Goal: Find specific page/section: Find specific page/section

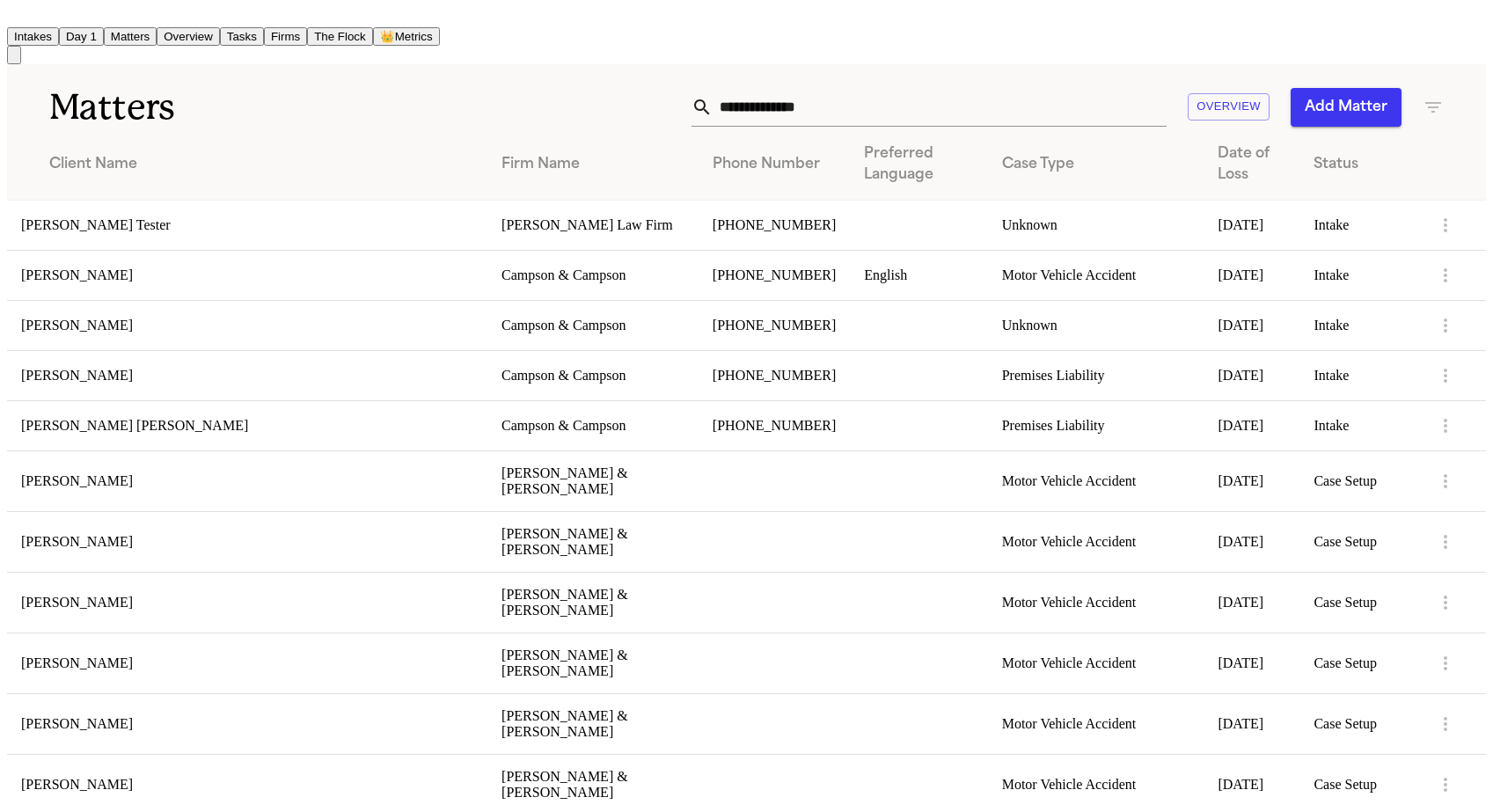
click at [62, 227] on td "[PERSON_NAME] Tester" at bounding box center [247, 225] width 481 height 50
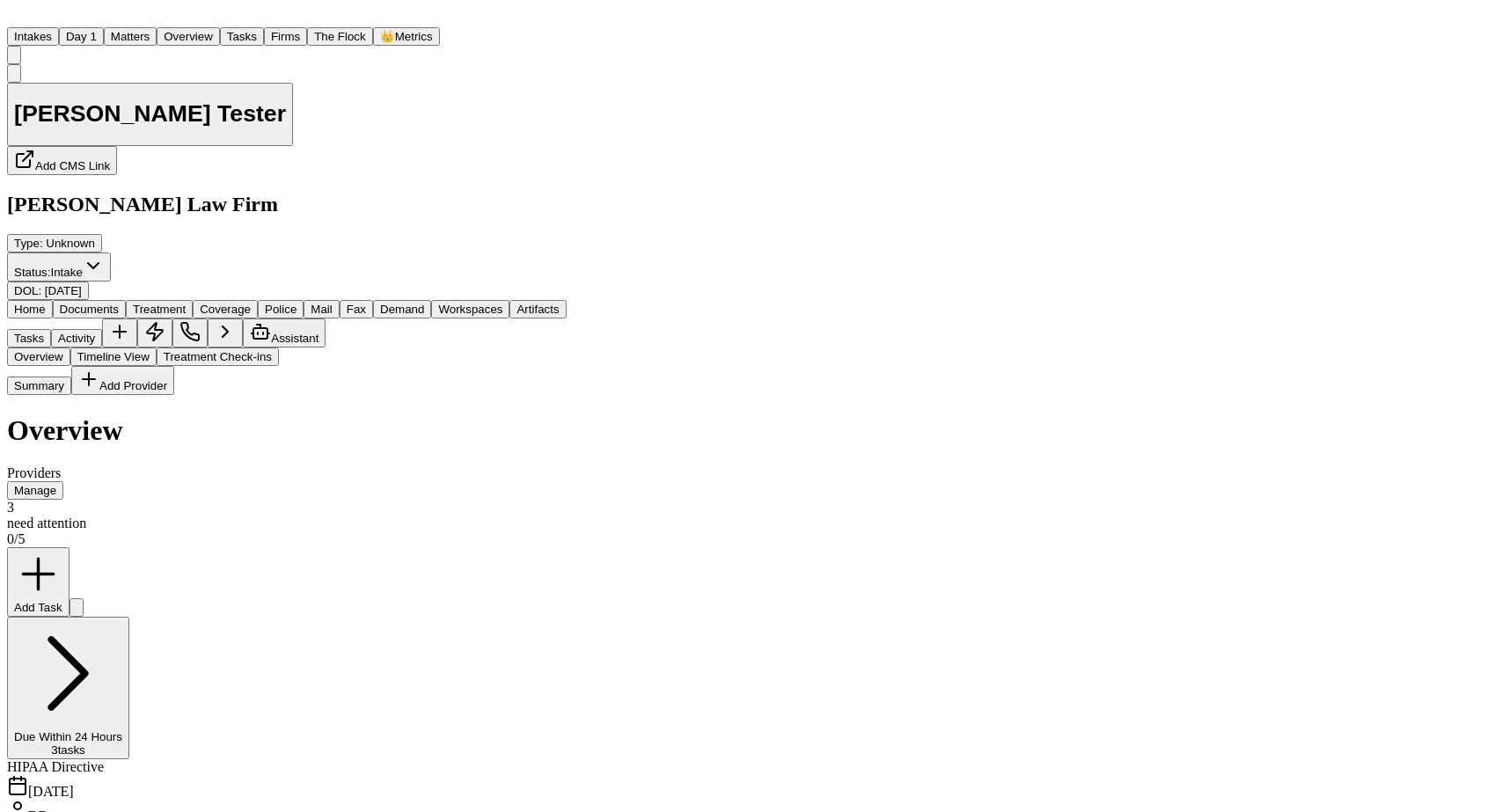
click at [193, 300] on button "Treatment" at bounding box center [160, 309] width 67 height 19
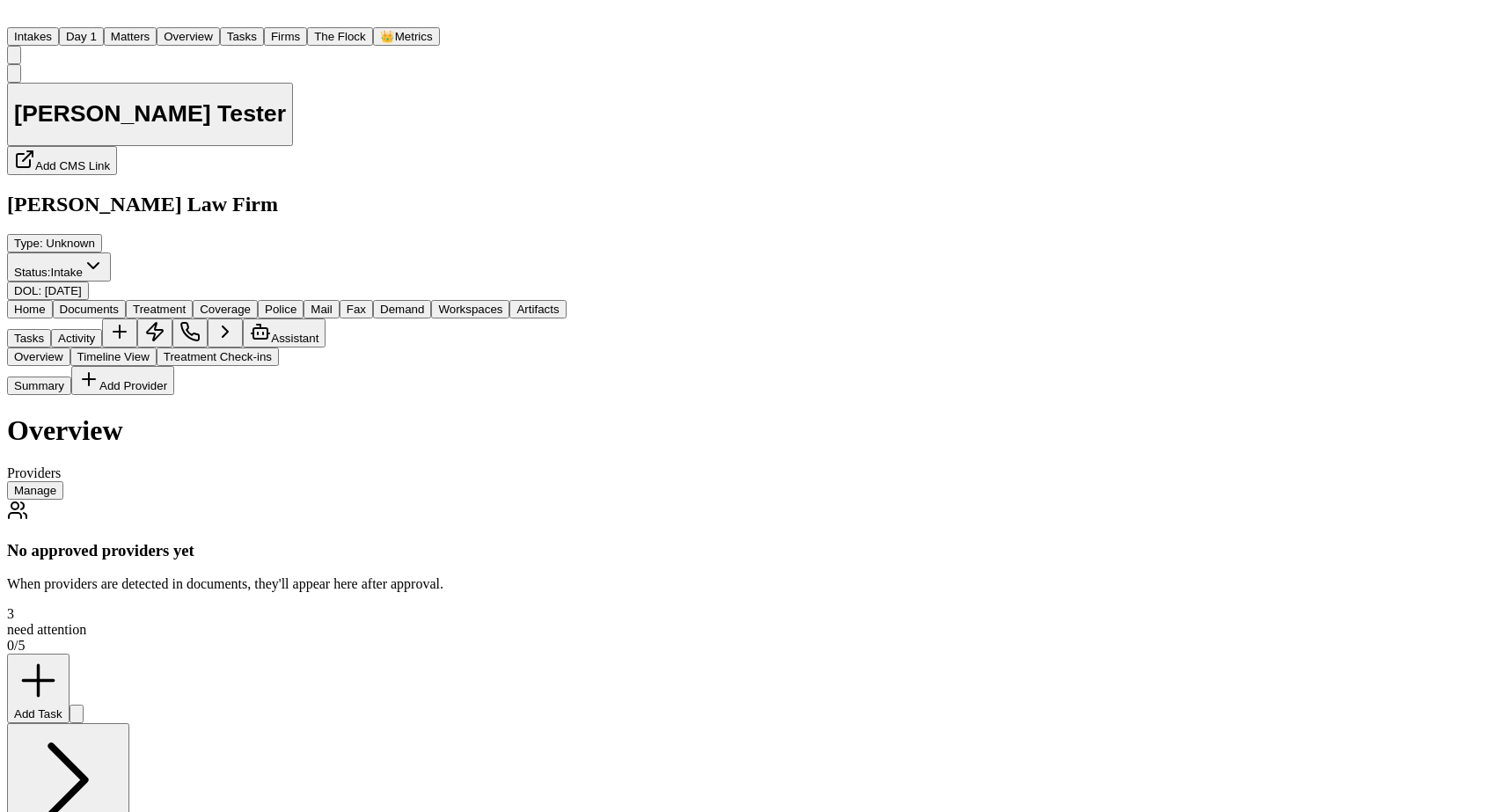
click at [157, 27] on button "Matters" at bounding box center [131, 36] width 53 height 19
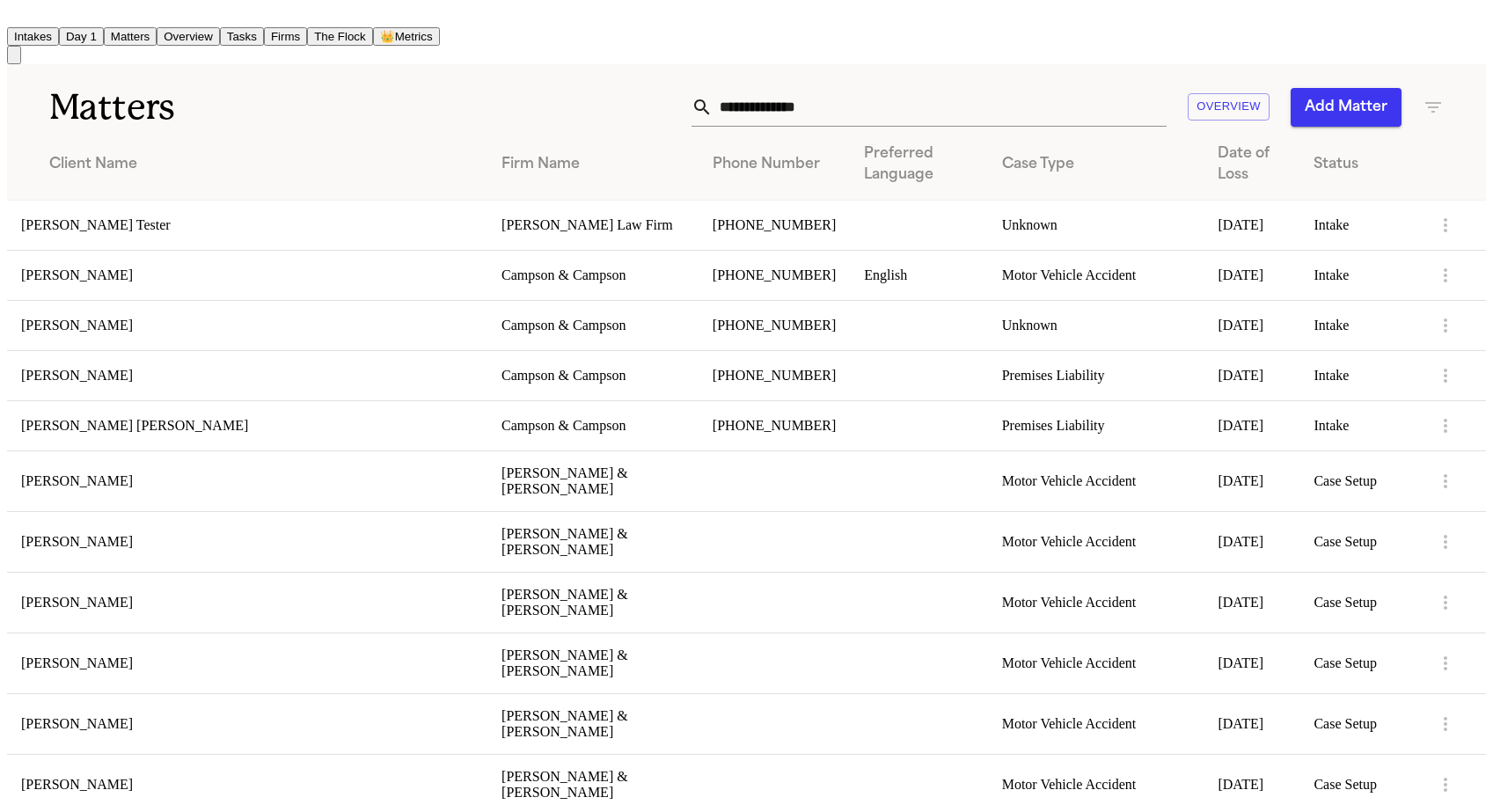
click at [1435, 102] on icon "button" at bounding box center [1434, 108] width 21 height 21
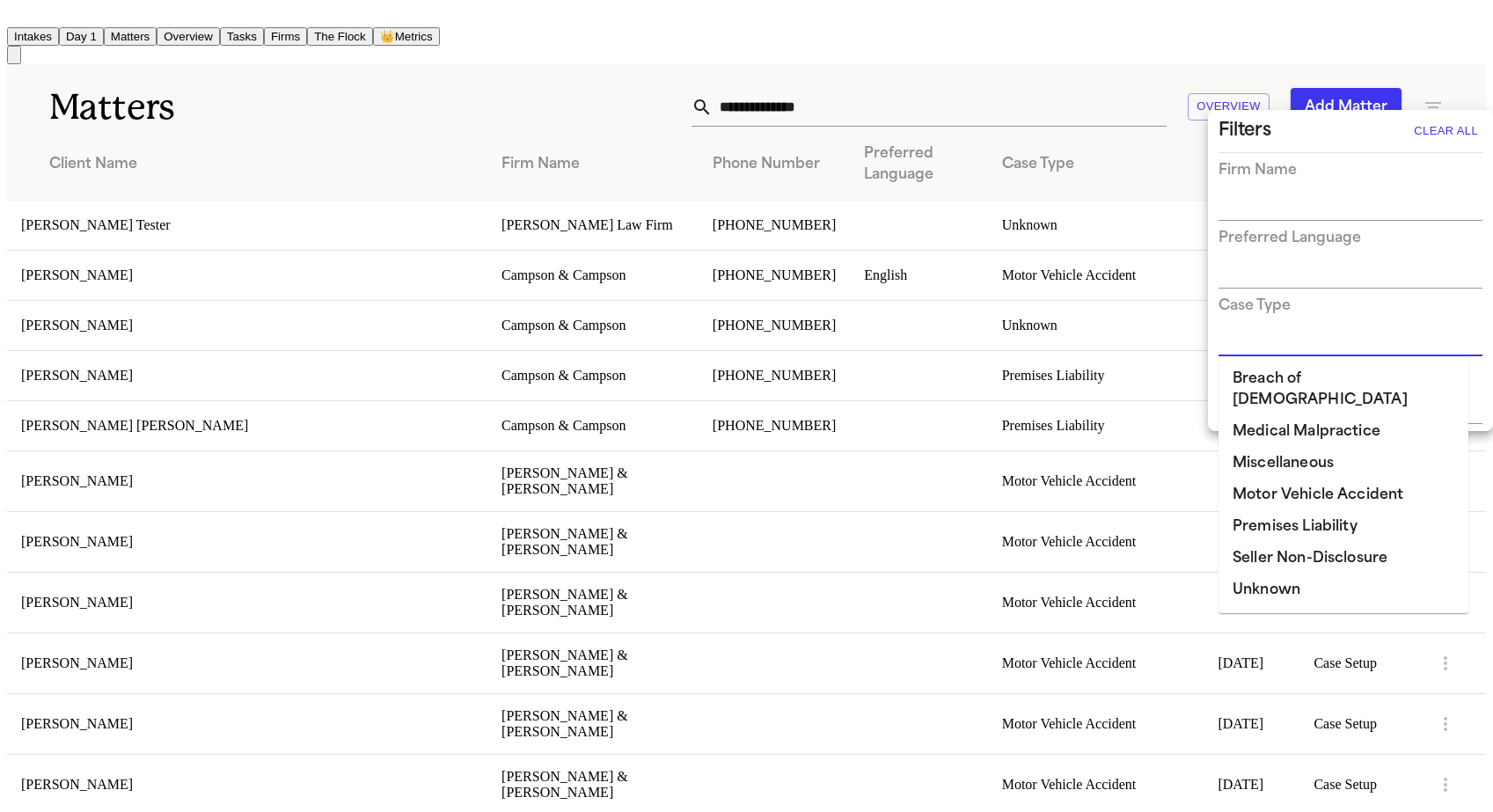
click at [1275, 345] on input "text" at bounding box center [1337, 343] width 237 height 25
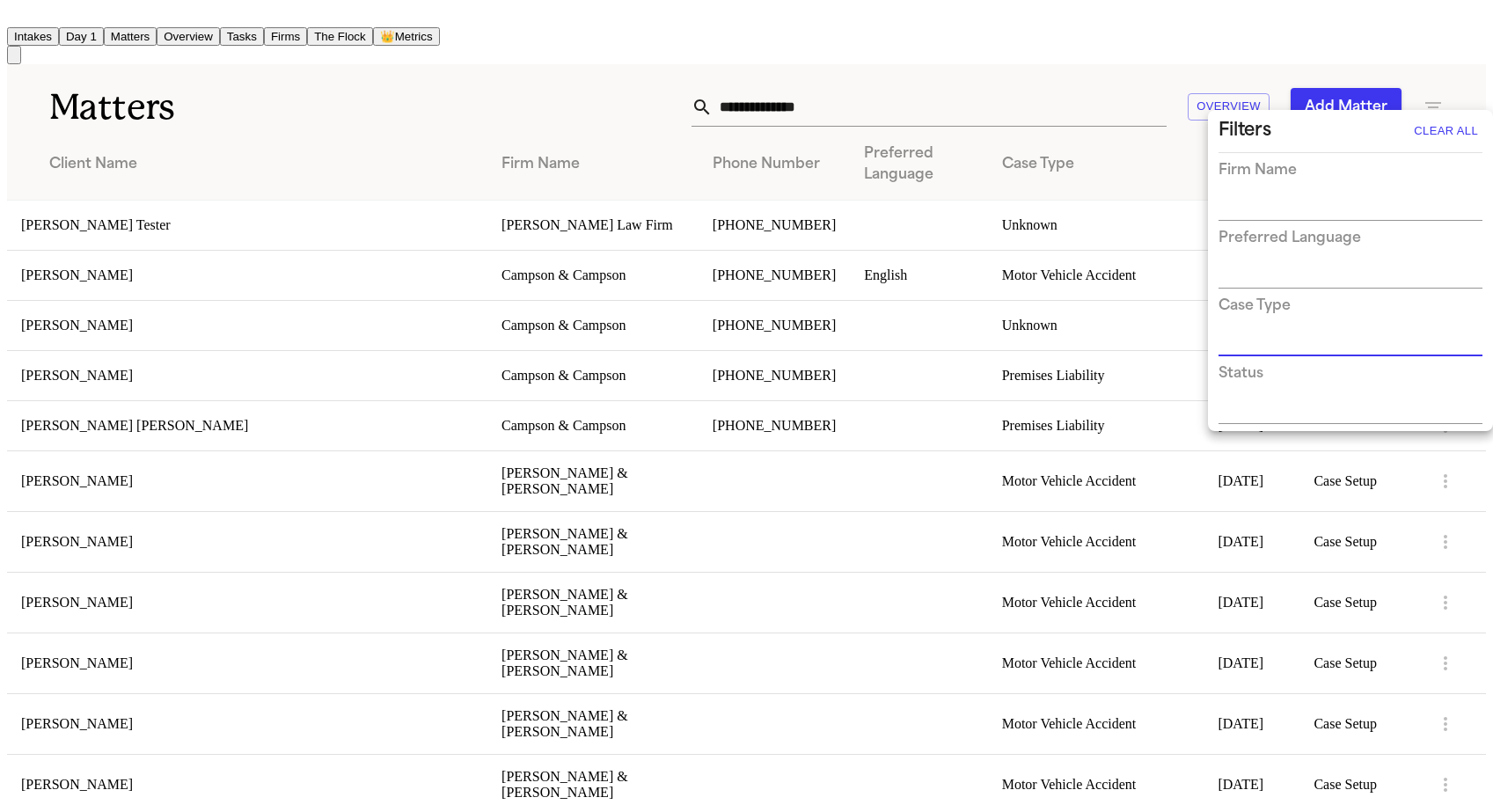
click at [1268, 384] on div "Status" at bounding box center [1350, 393] width 264 height 61
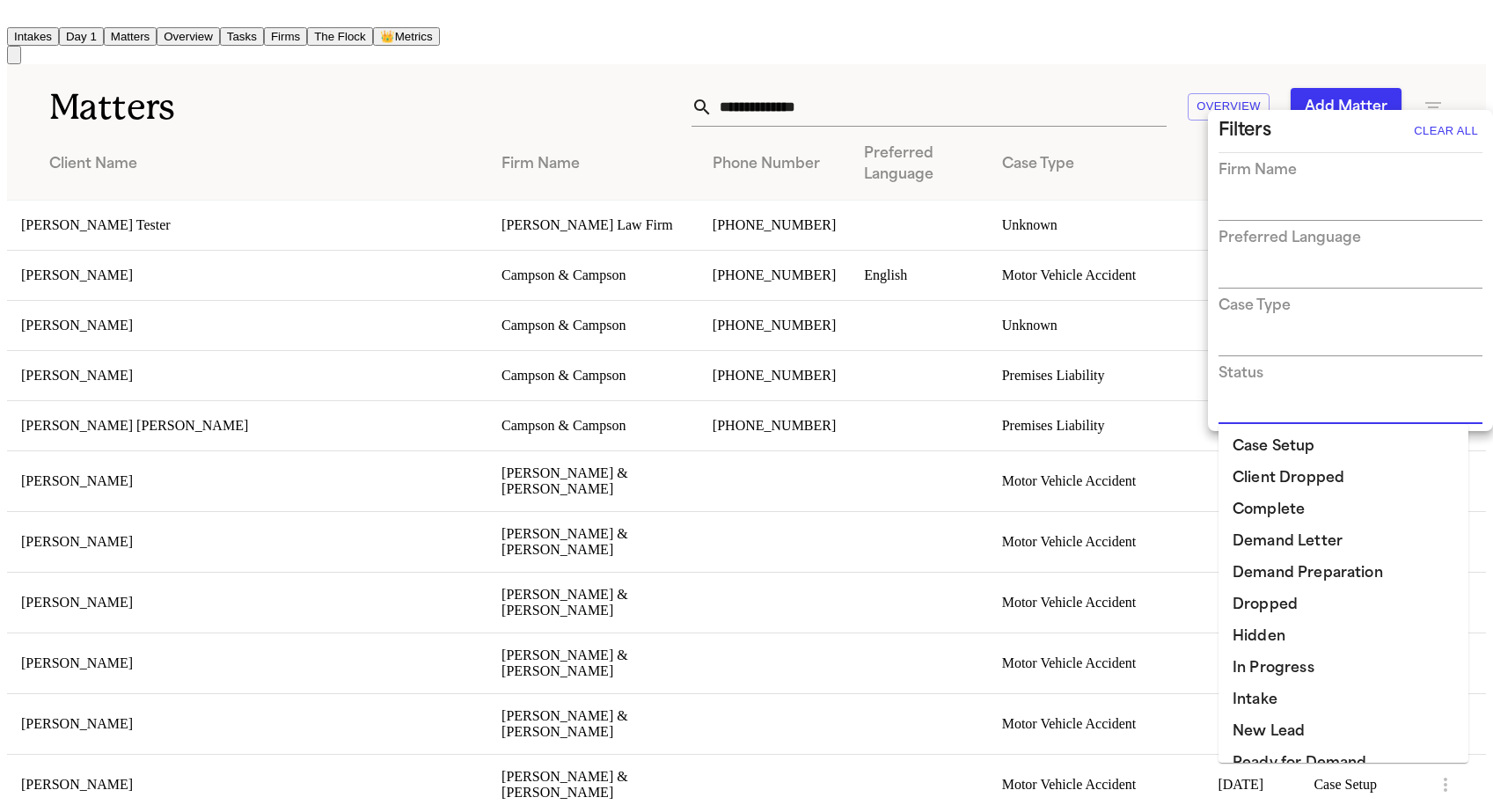
click at [1268, 407] on input "text" at bounding box center [1337, 411] width 237 height 25
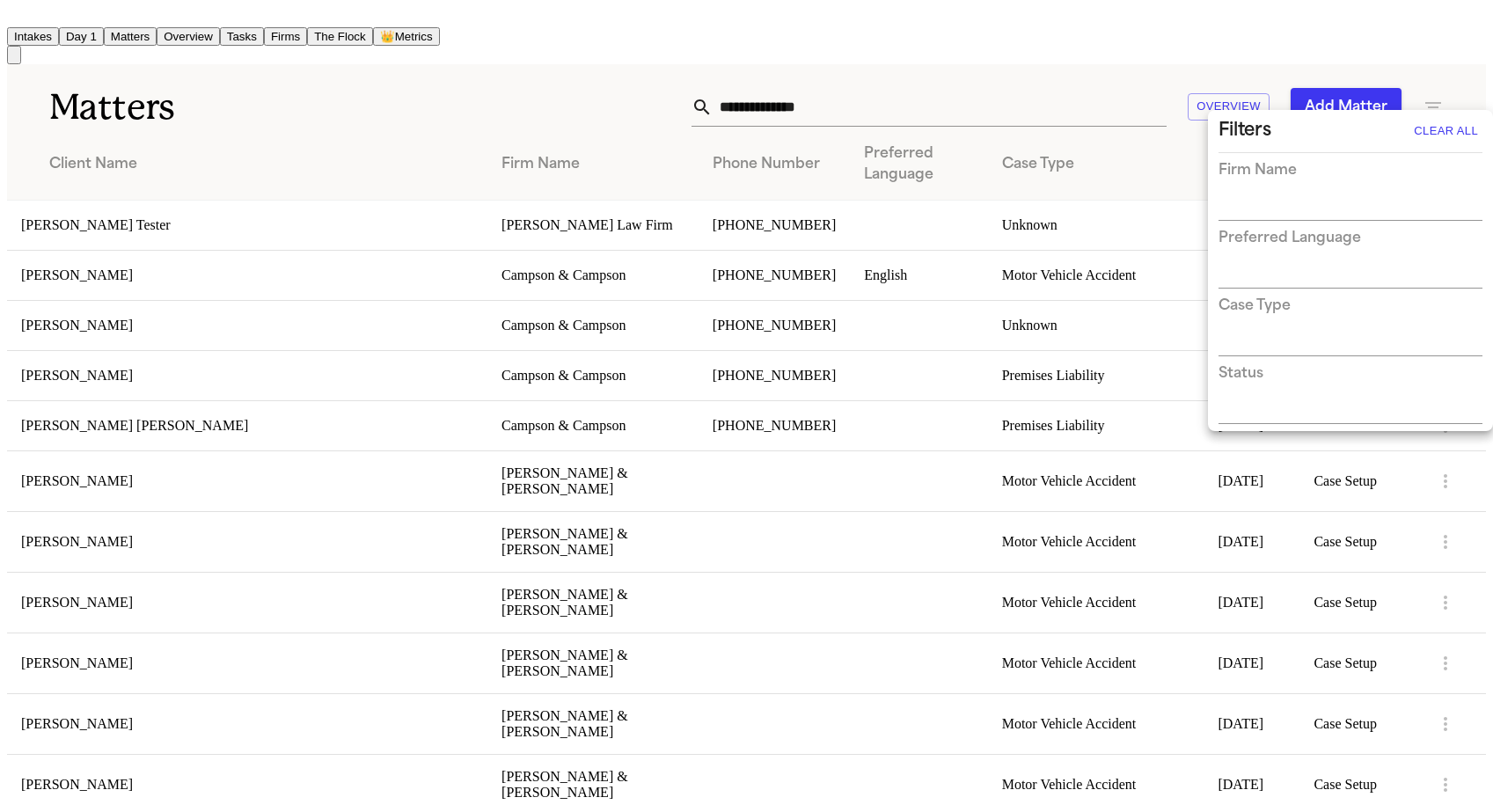
click at [1292, 168] on h3 "Firm Name" at bounding box center [1258, 171] width 78 height 21
click at [1292, 196] on input "text" at bounding box center [1337, 208] width 237 height 25
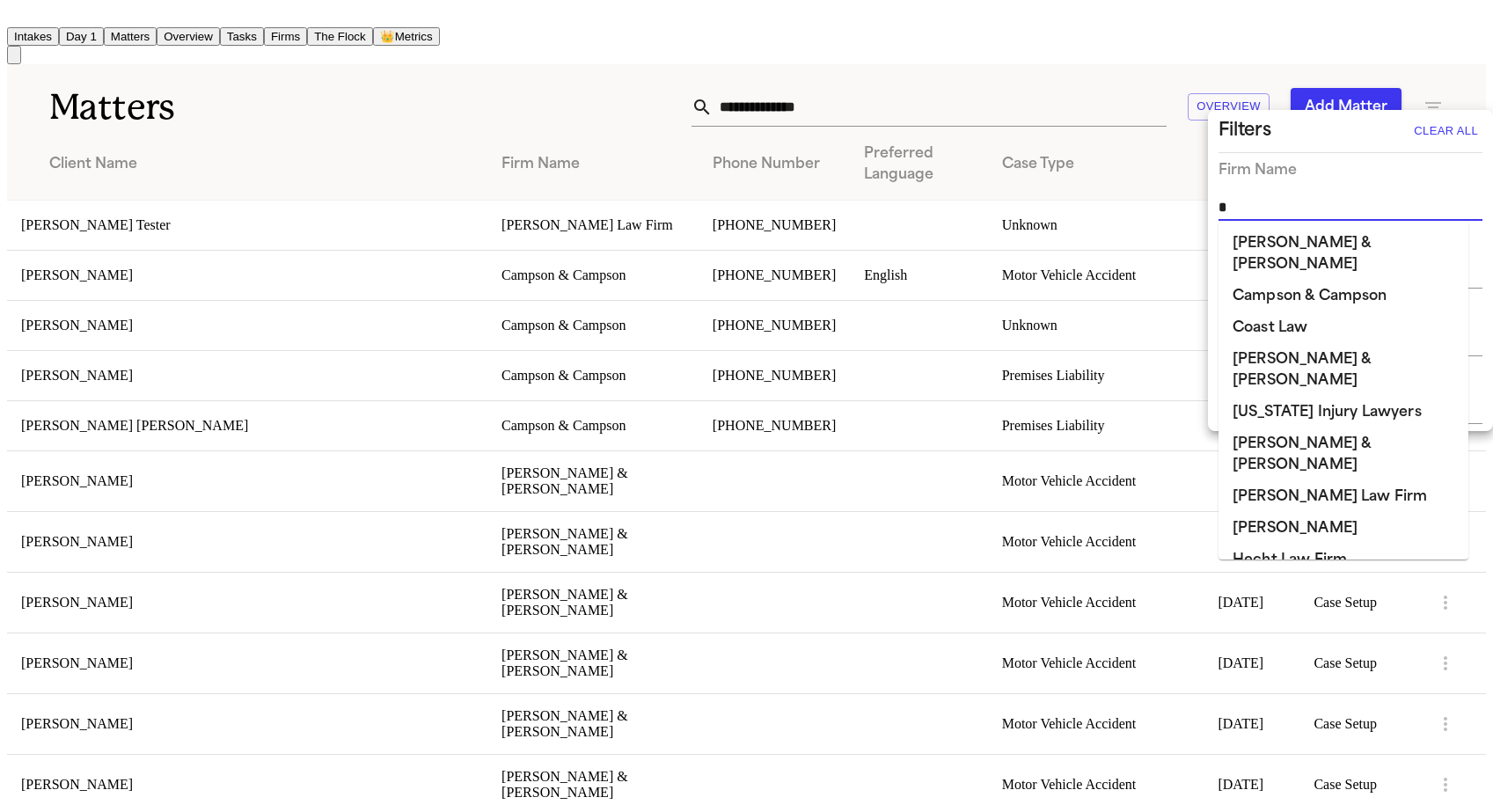
type input "**"
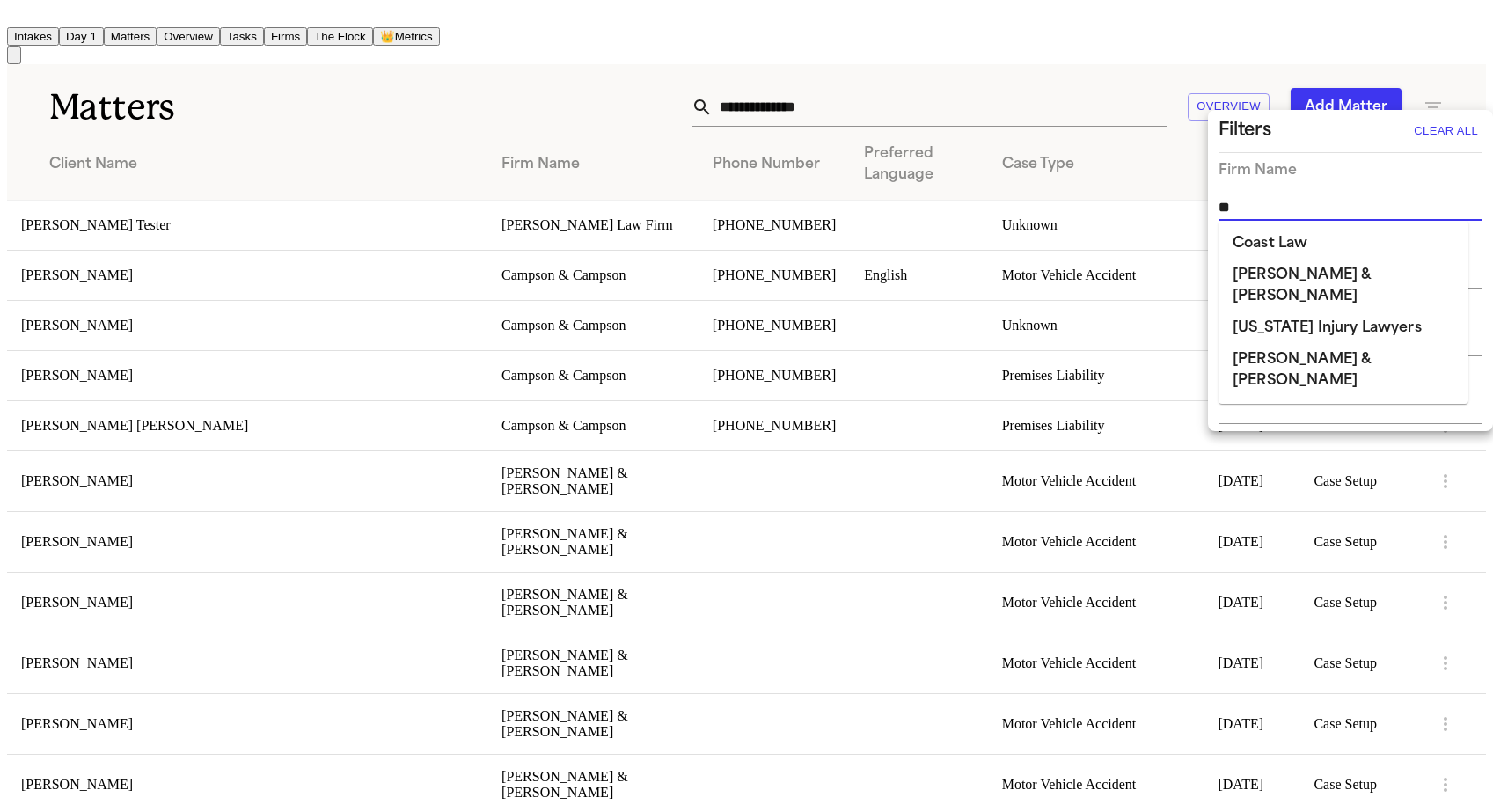
click at [1274, 265] on li "[PERSON_NAME] & [PERSON_NAME]" at bounding box center [1343, 286] width 250 height 53
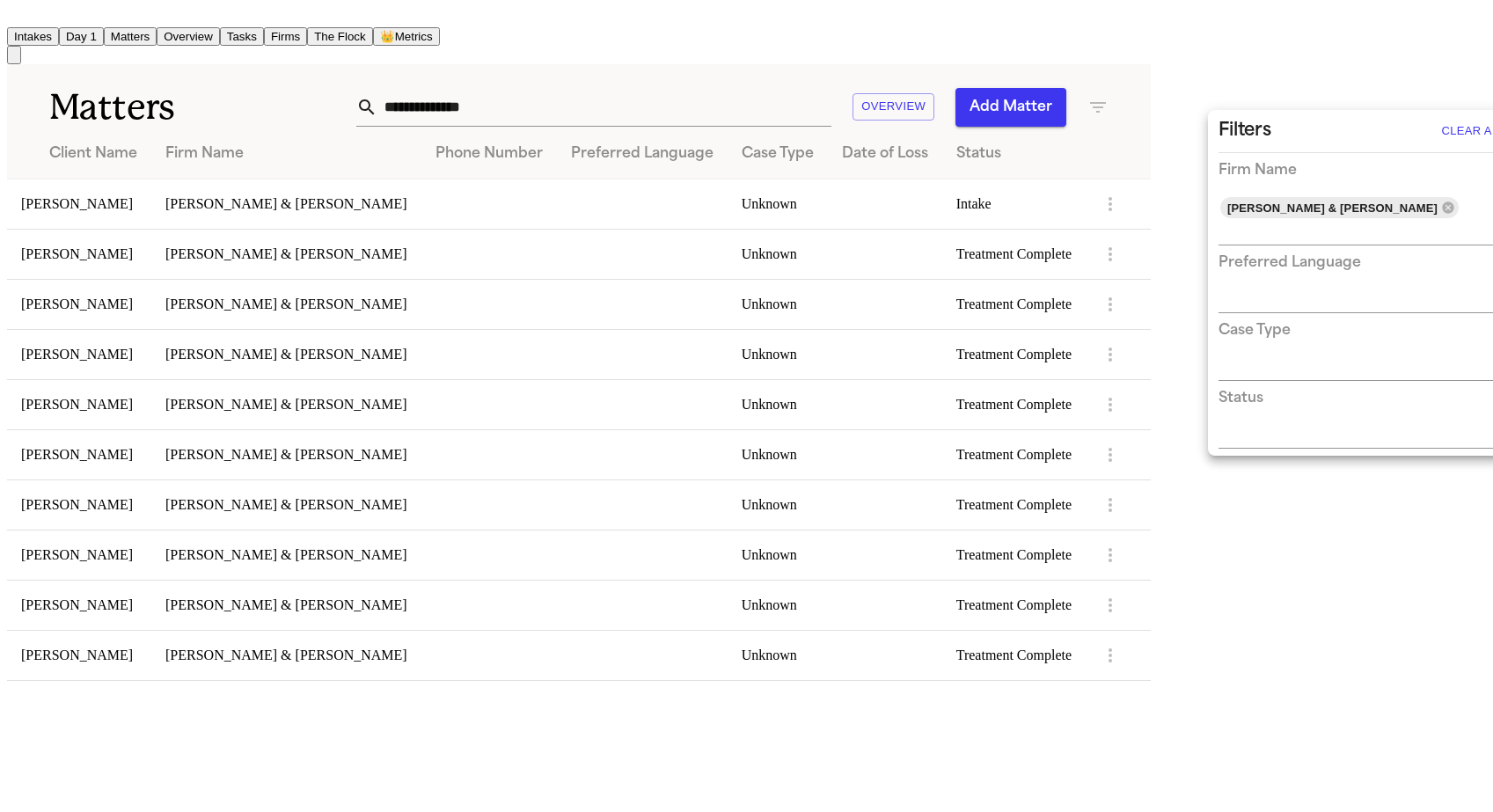
click at [575, 207] on div at bounding box center [746, 406] width 1493 height 812
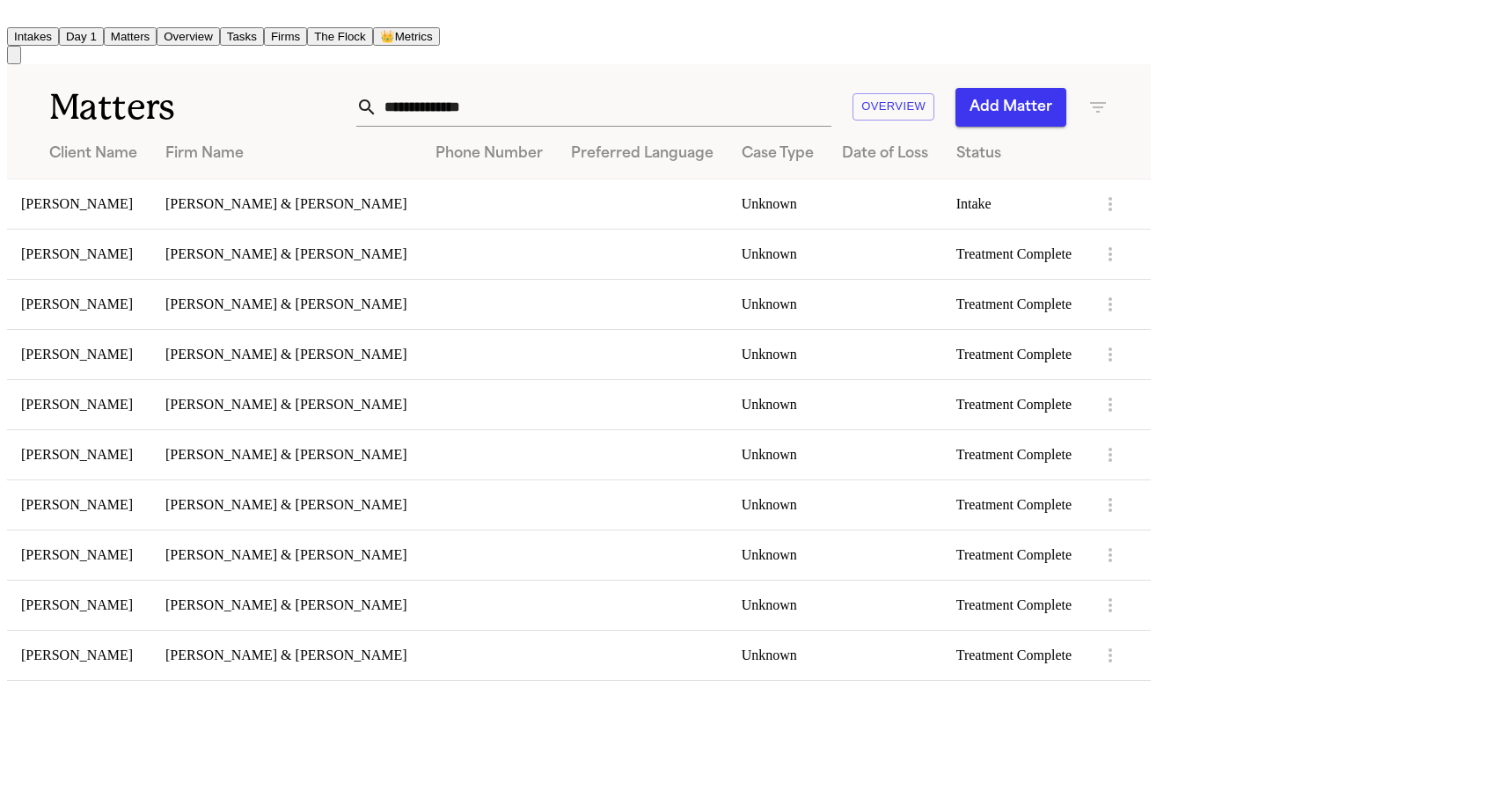
click at [557, 199] on td at bounding box center [489, 204] width 136 height 50
click at [516, 279] on td at bounding box center [489, 303] width 136 height 50
click at [152, 309] on td "[PERSON_NAME]" at bounding box center [79, 303] width 145 height 50
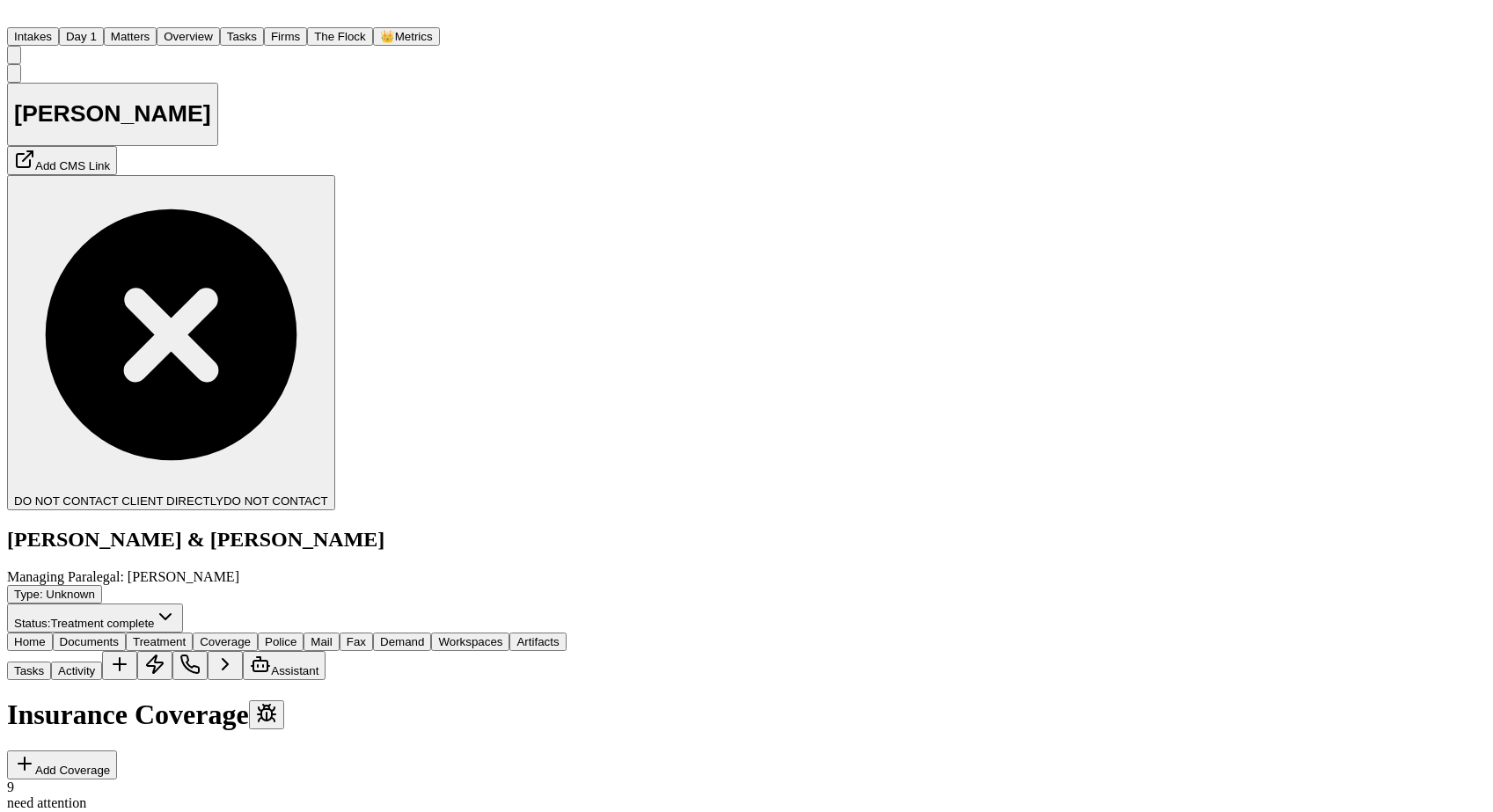
click at [250, 635] on span "Coverage" at bounding box center [226, 641] width 51 height 13
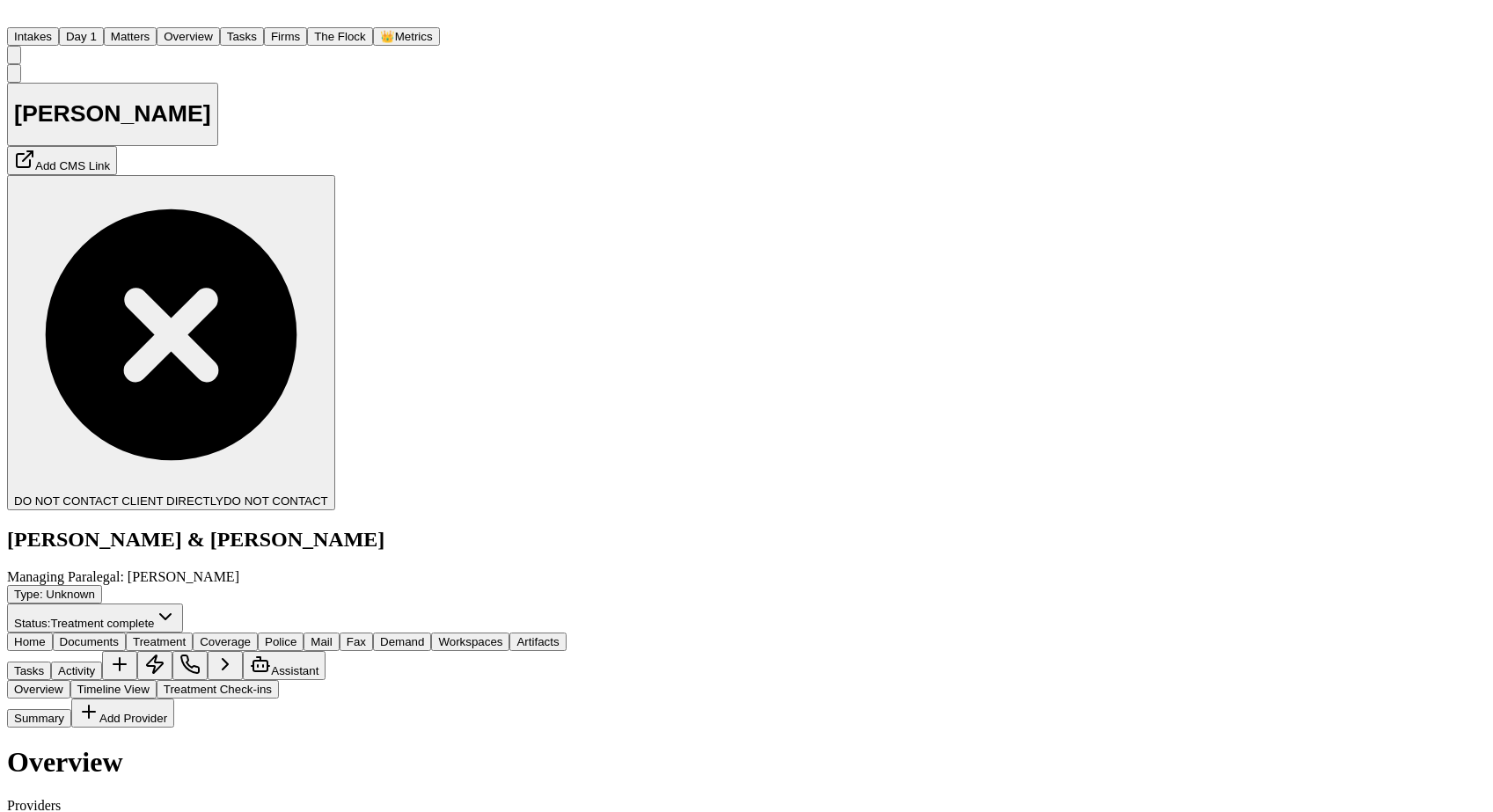
click at [186, 635] on span "Treatment" at bounding box center [160, 641] width 53 height 13
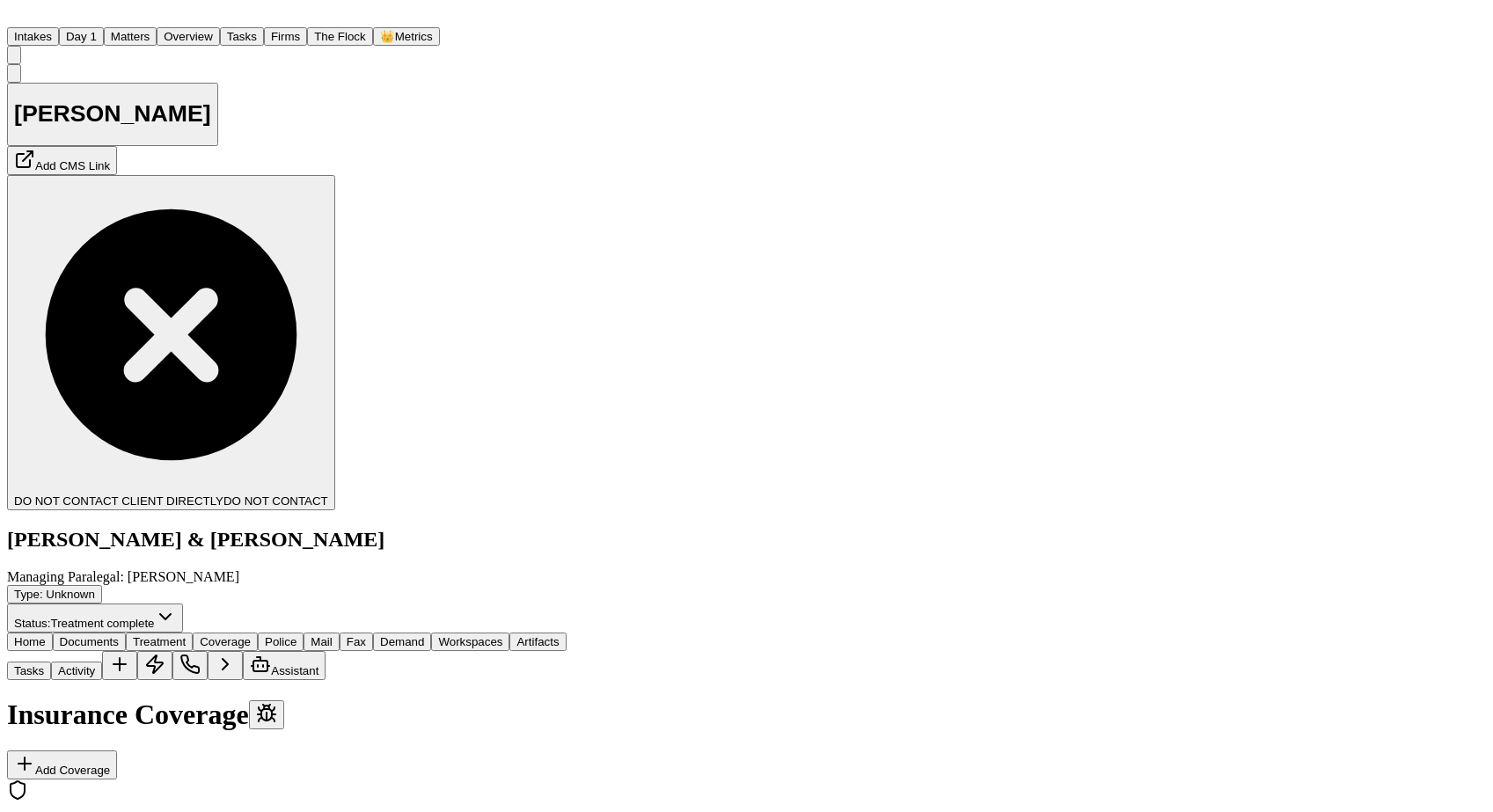
click at [250, 635] on span "Coverage" at bounding box center [226, 641] width 51 height 13
click at [193, 632] on button "Treatment" at bounding box center [160, 641] width 67 height 19
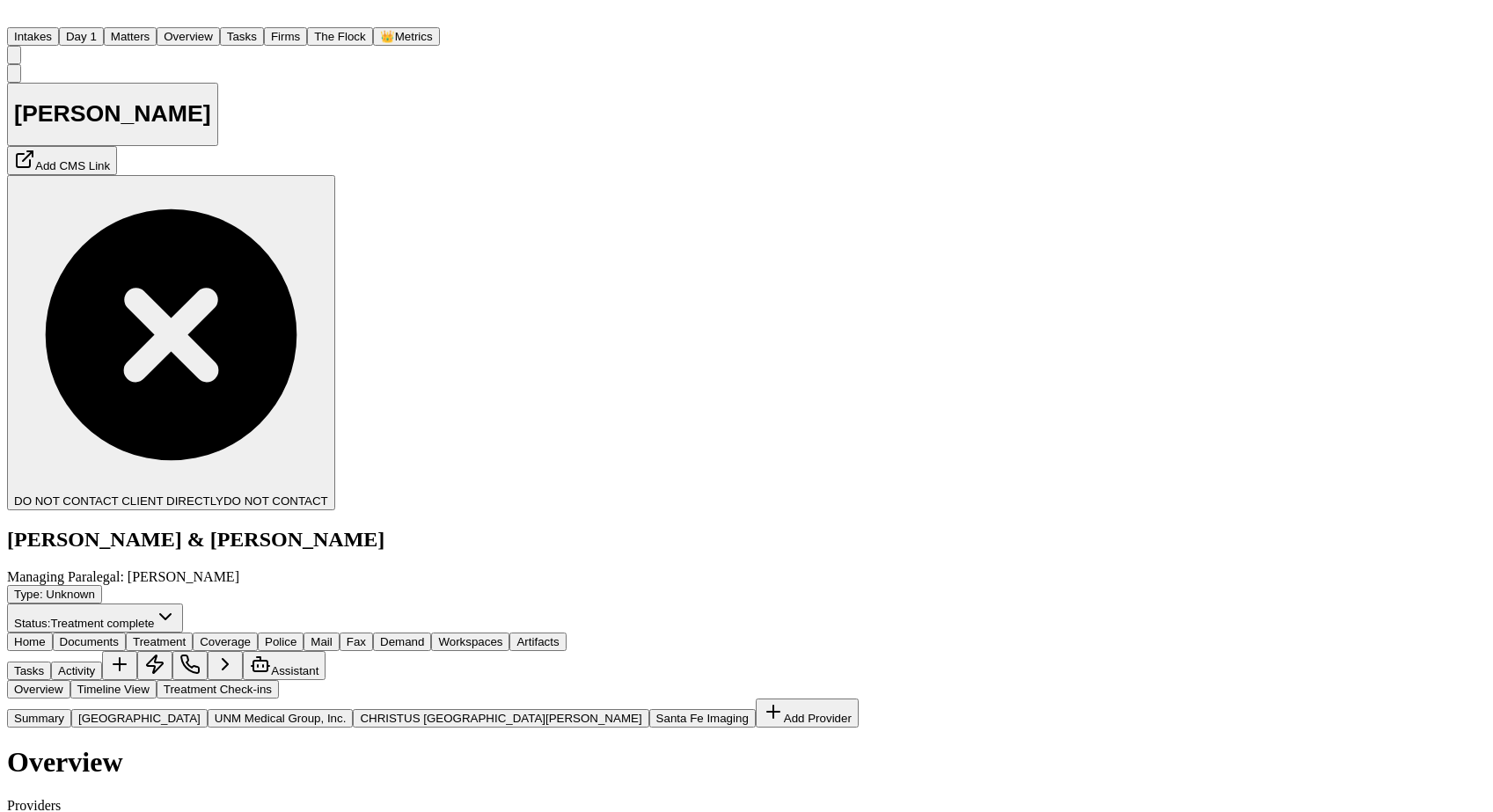
scroll to position [601, 0]
